Goal: Task Accomplishment & Management: Manage account settings

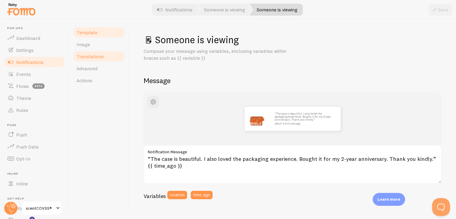
click at [97, 59] on span "Translations" at bounding box center [89, 56] width 27 height 6
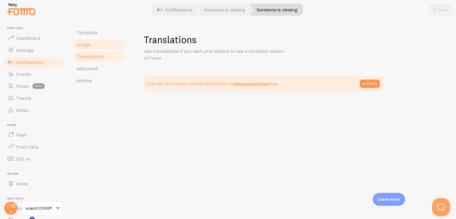
click at [94, 42] on link "Image" at bounding box center [99, 44] width 52 height 12
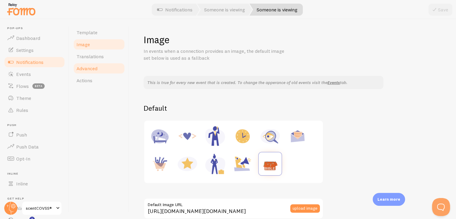
click at [91, 64] on link "Advanced" at bounding box center [99, 68] width 52 height 12
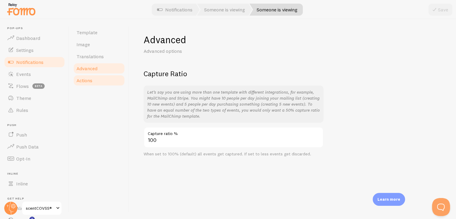
click at [100, 82] on link "Actions" at bounding box center [99, 80] width 52 height 12
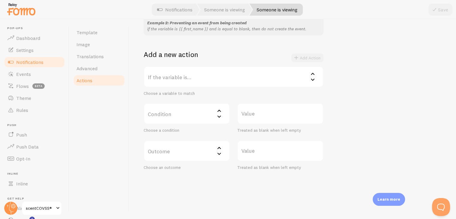
scroll to position [92, 0]
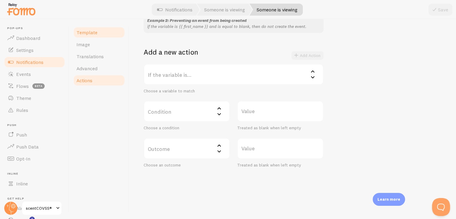
click at [99, 34] on link "Template" at bounding box center [99, 32] width 52 height 12
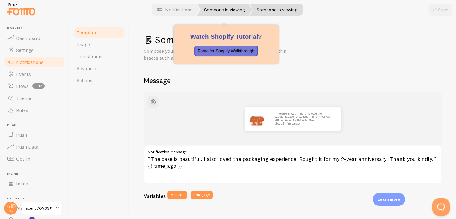
click at [245, 10] on link "Someone is viewing" at bounding box center [224, 10] width 55 height 12
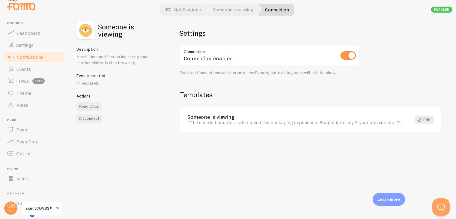
scroll to position [7, 0]
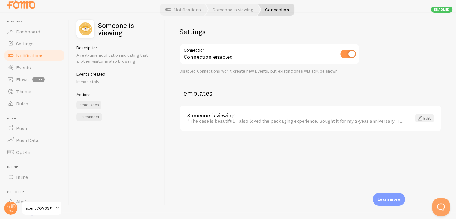
drag, startPoint x: 424, startPoint y: 123, endPoint x: 424, endPoint y: 116, distance: 7.2
click at [424, 121] on div "Someone is viewing “The case is beautiful. I also loved the packaging experienc…" at bounding box center [310, 117] width 261 height 25
click at [424, 116] on link "Edit" at bounding box center [424, 118] width 19 height 8
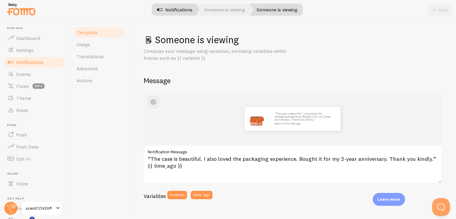
click at [190, 7] on link "Notifications" at bounding box center [175, 10] width 50 height 12
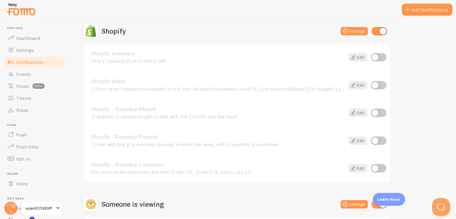
scroll to position [262, 0]
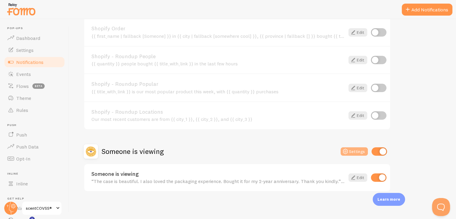
click at [350, 147] on button "Settings" at bounding box center [353, 151] width 27 height 8
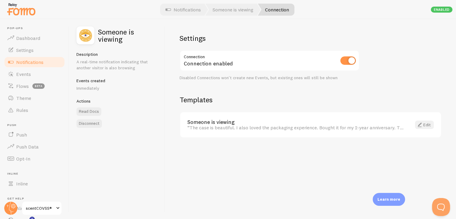
click at [431, 122] on link "Edit" at bounding box center [424, 124] width 19 height 8
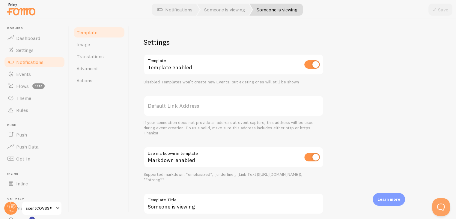
scroll to position [214, 0]
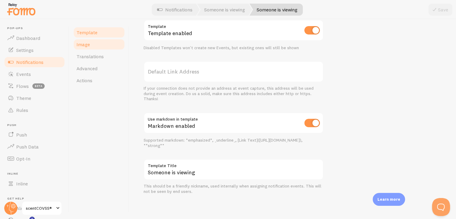
click at [116, 43] on link "Image" at bounding box center [99, 44] width 52 height 12
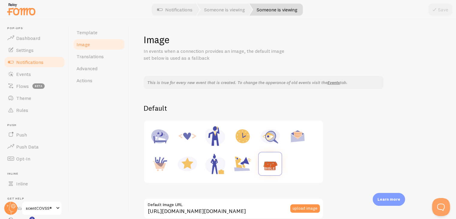
scroll to position [109, 0]
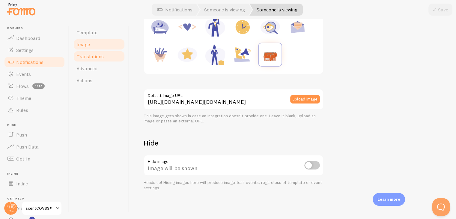
click at [86, 60] on link "Translations" at bounding box center [99, 56] width 52 height 12
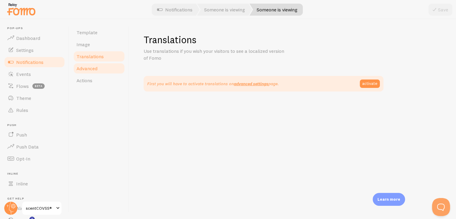
click at [80, 71] on span "Advanced" at bounding box center [86, 68] width 21 height 6
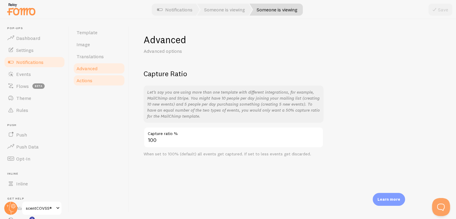
click at [78, 82] on span "Actions" at bounding box center [84, 80] width 16 height 6
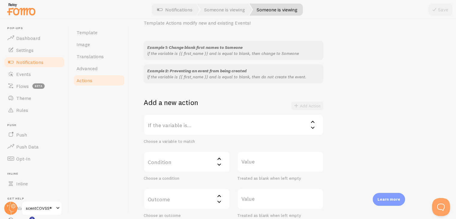
scroll to position [92, 0]
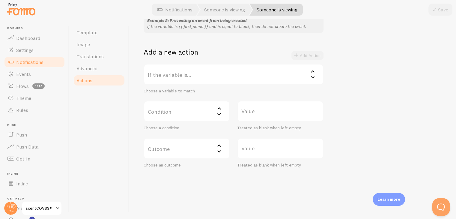
click at [178, 75] on label "If the variable is..." at bounding box center [234, 74] width 180 height 21
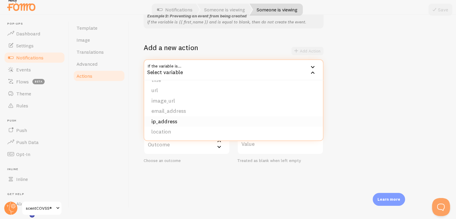
scroll to position [7, 0]
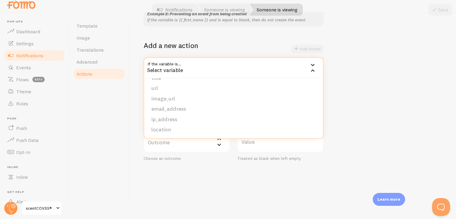
click at [108, 123] on div "Template Image Translations Advanced Actions" at bounding box center [99, 113] width 60 height 200
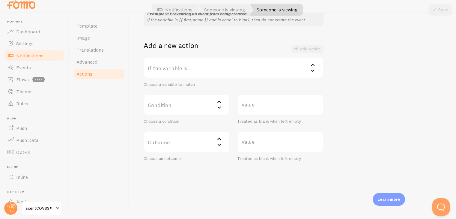
click at [8, 57] on span at bounding box center [10, 55] width 7 height 7
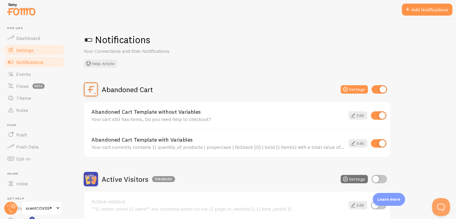
click at [28, 46] on link "Settings" at bounding box center [35, 50] width 62 height 12
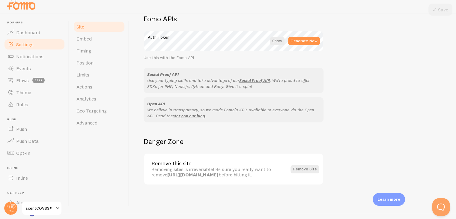
scroll to position [7, 0]
click at [86, 40] on span "Embed" at bounding box center [83, 38] width 15 height 6
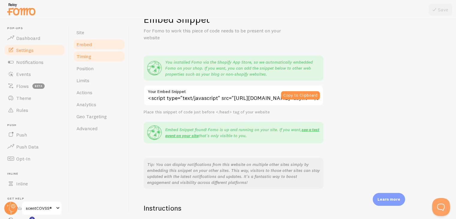
scroll to position [30, 0]
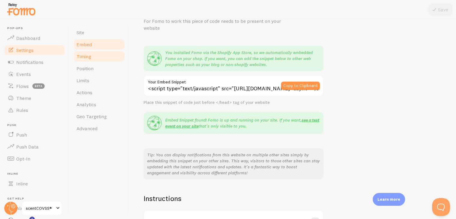
click at [103, 59] on link "Timing" at bounding box center [99, 56] width 52 height 12
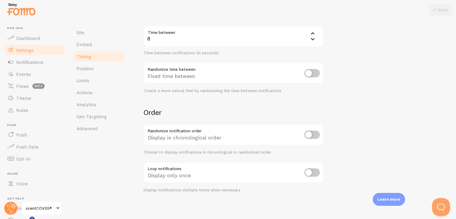
scroll to position [135, 0]
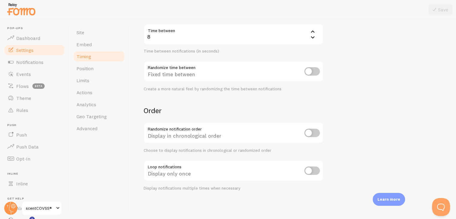
click at [317, 171] on input "checkbox" at bounding box center [312, 170] width 16 height 8
click at [313, 174] on input "checkbox" at bounding box center [312, 170] width 16 height 8
click at [313, 173] on input "checkbox" at bounding box center [312, 170] width 16 height 8
checkbox input "true"
click at [437, 13] on button "Save" at bounding box center [440, 10] width 24 height 12
